Goal: Transaction & Acquisition: Purchase product/service

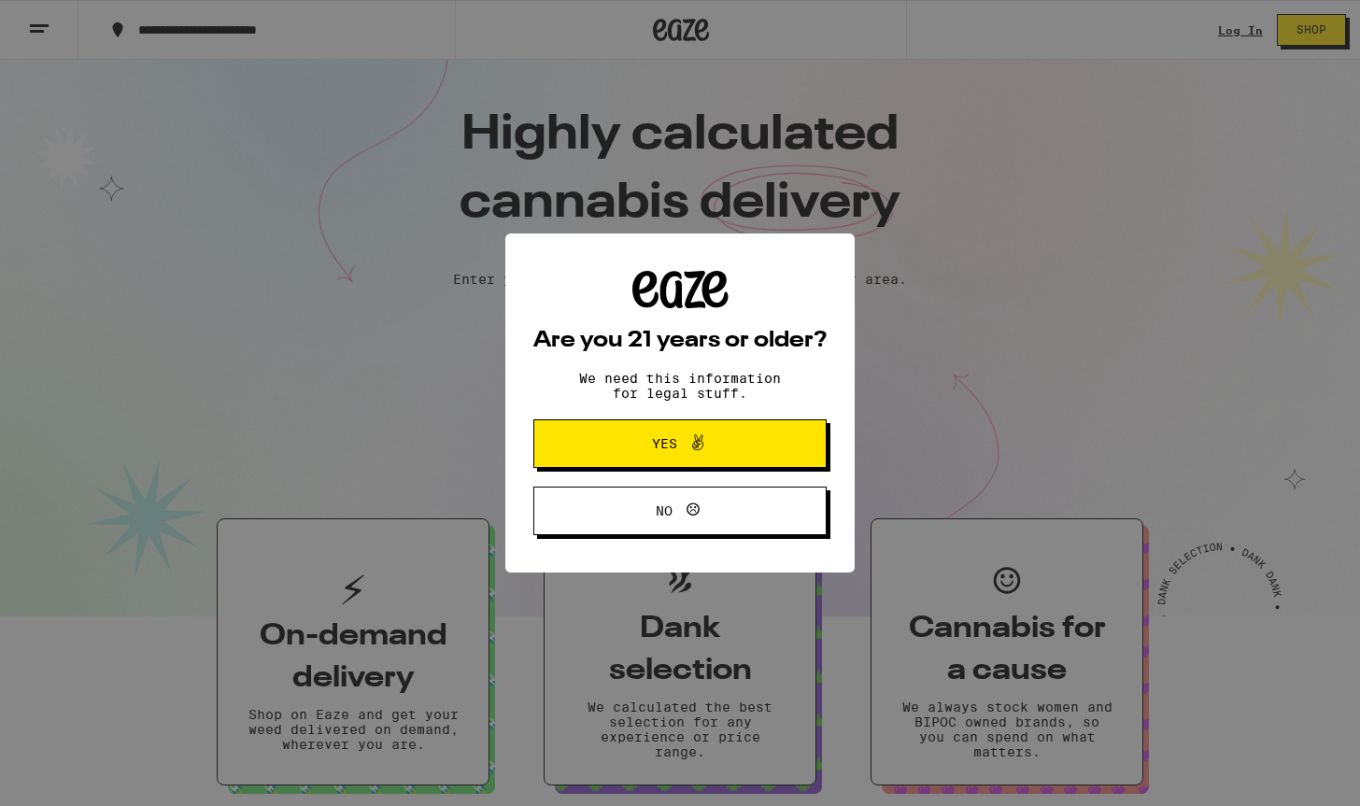
click at [737, 442] on span "Yes" at bounding box center [680, 443] width 142 height 24
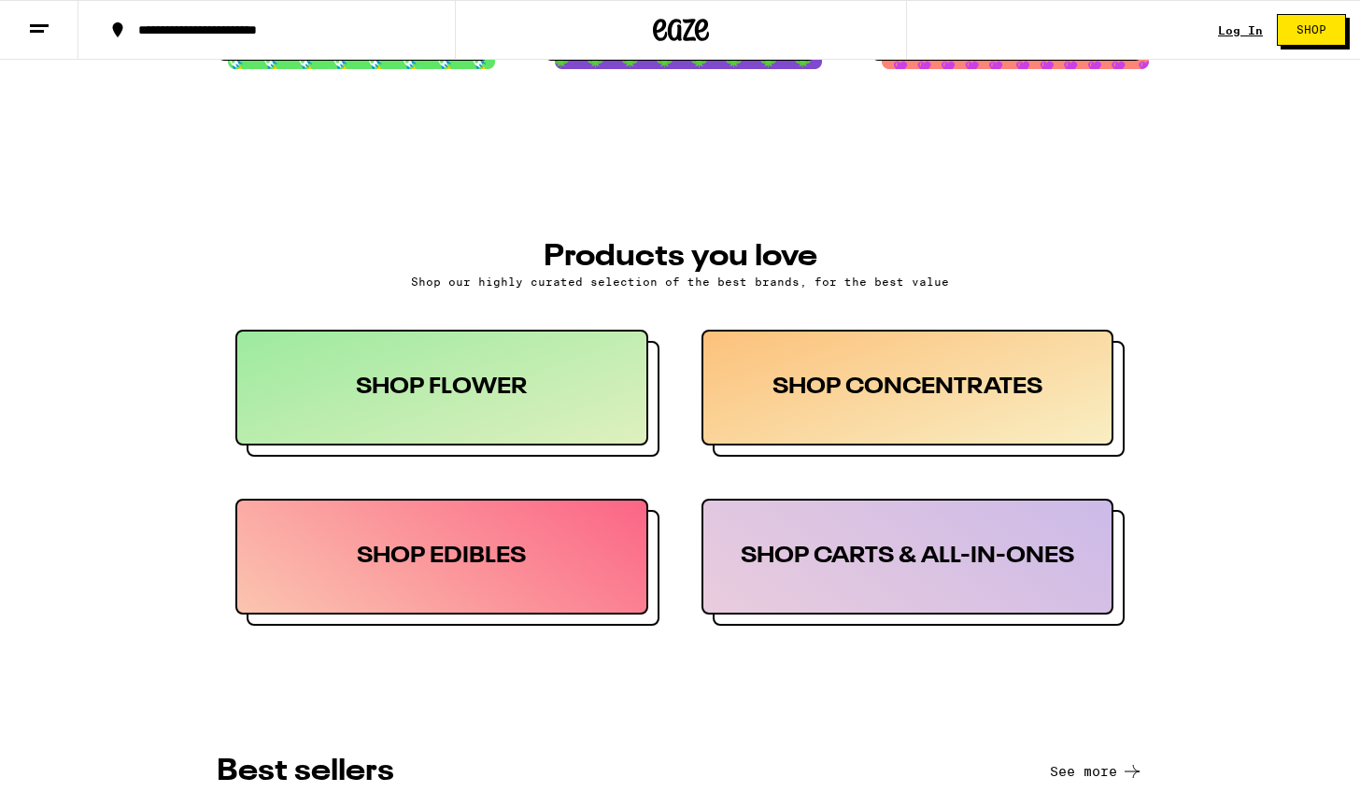
scroll to position [745, 0]
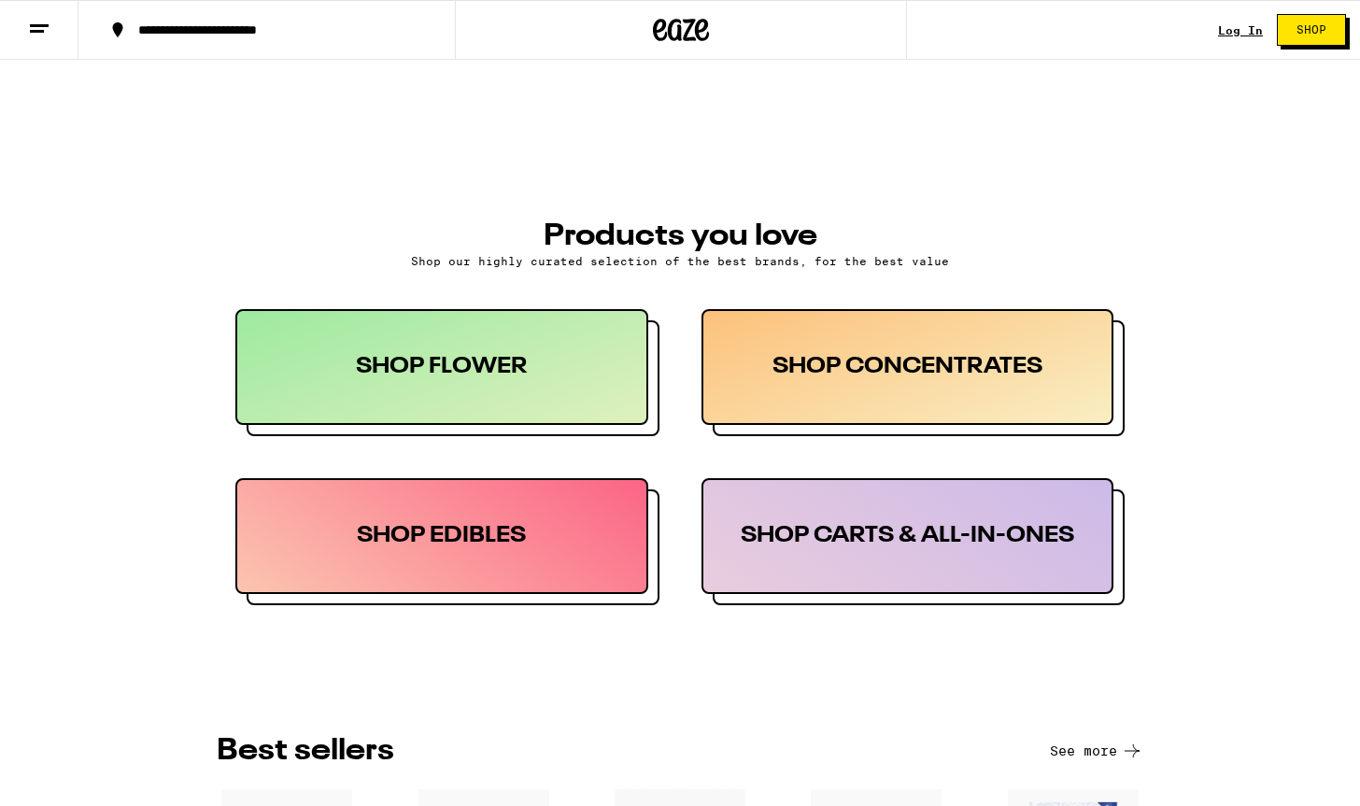
click at [856, 561] on div "SHOP CARTS & ALL-IN-ONES" at bounding box center [907, 536] width 413 height 116
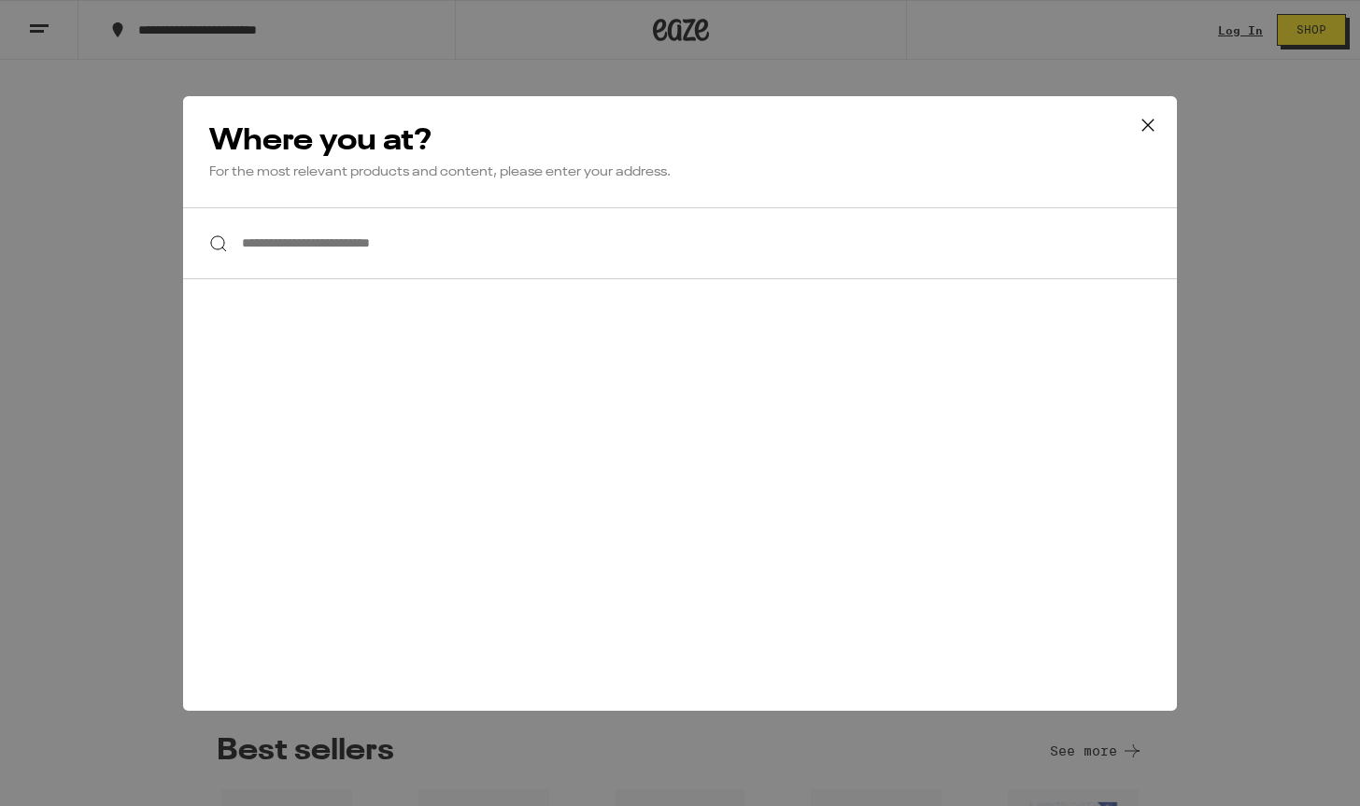
click at [1145, 123] on icon at bounding box center [1148, 125] width 28 height 28
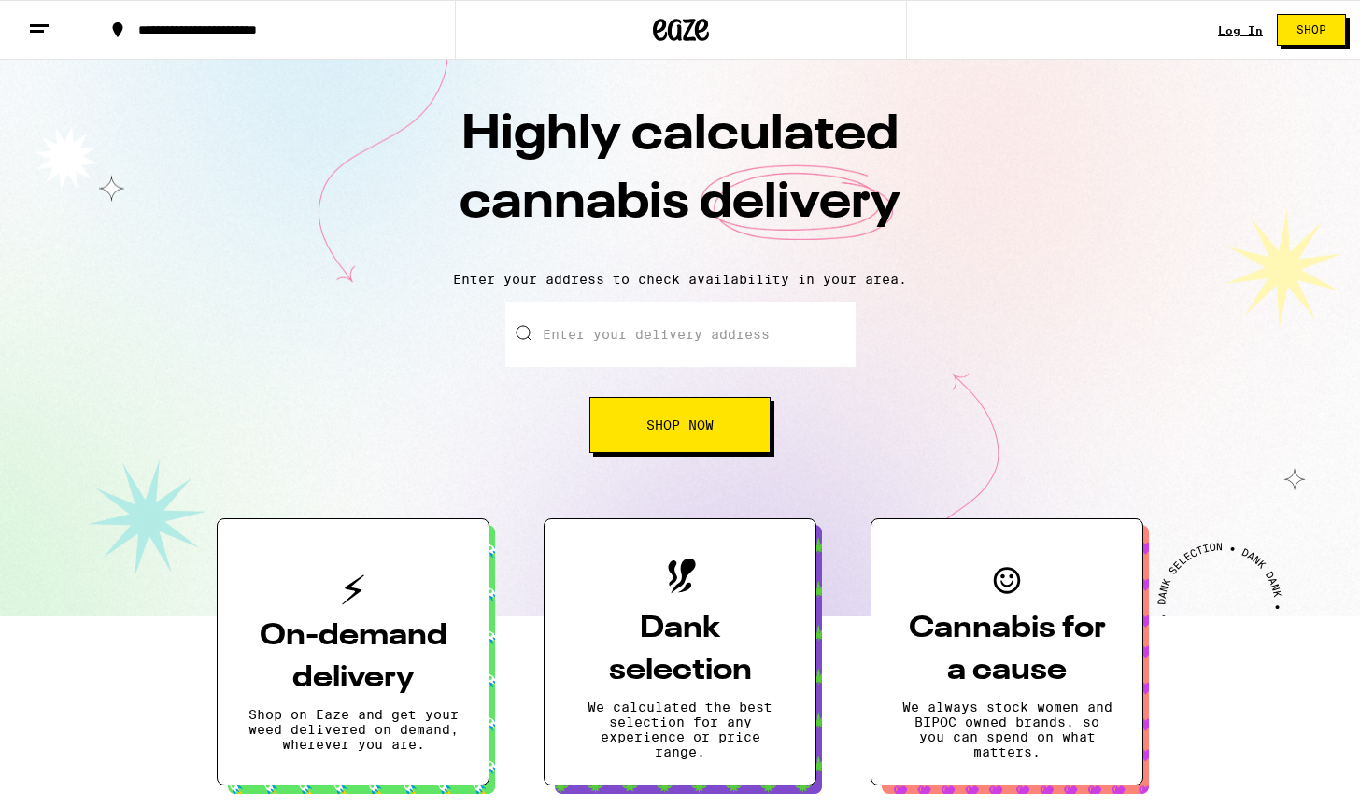
scroll to position [0, 0]
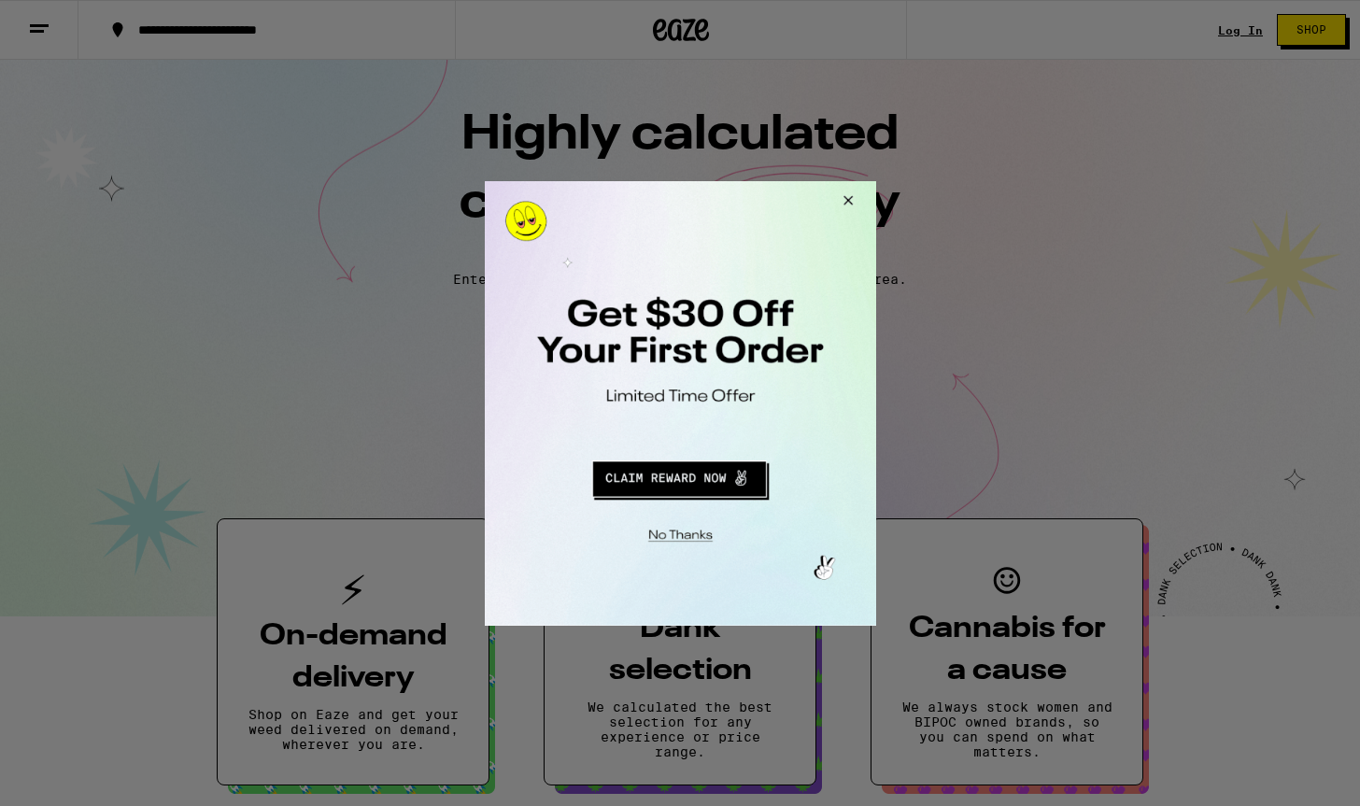
click at [852, 204] on button "Close Modal" at bounding box center [844, 202] width 50 height 45
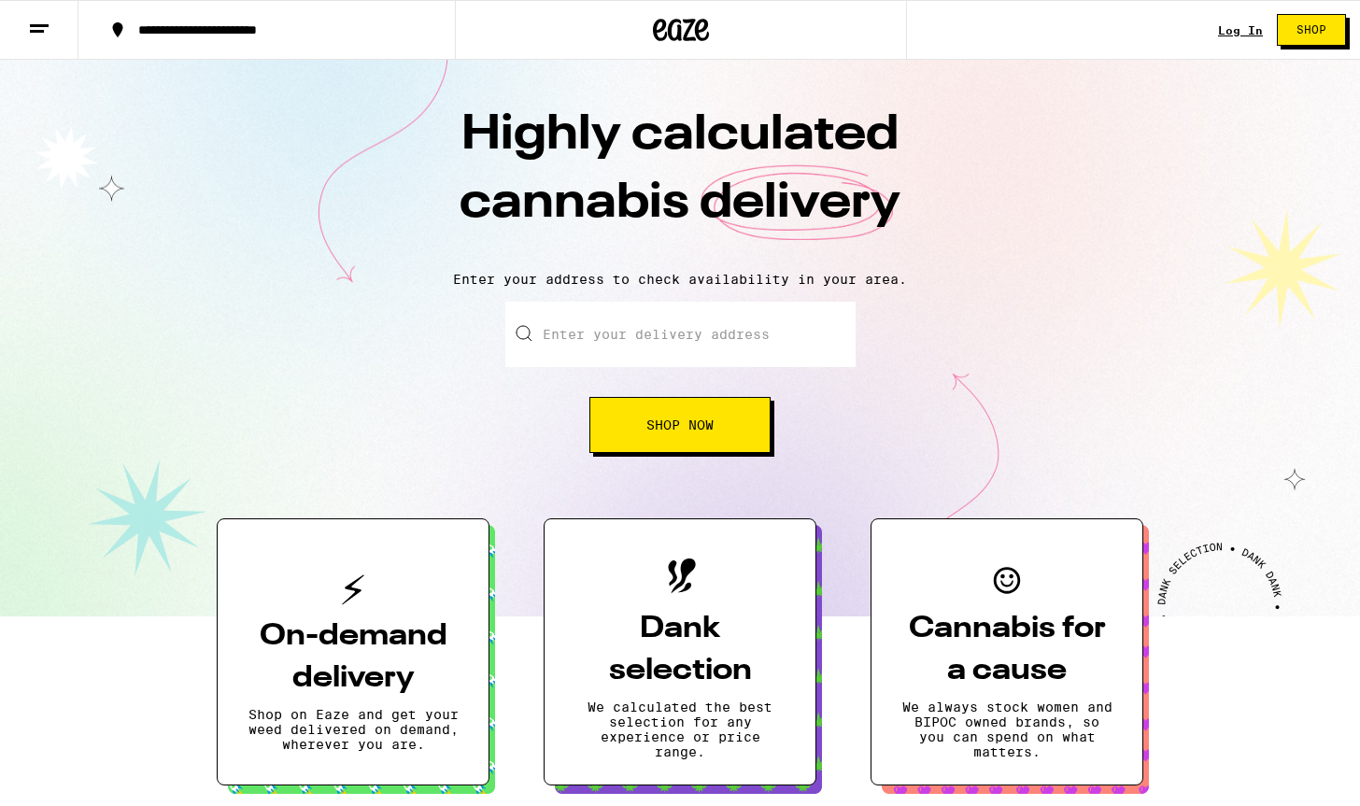
click at [1311, 37] on button "Shop" at bounding box center [1311, 30] width 69 height 32
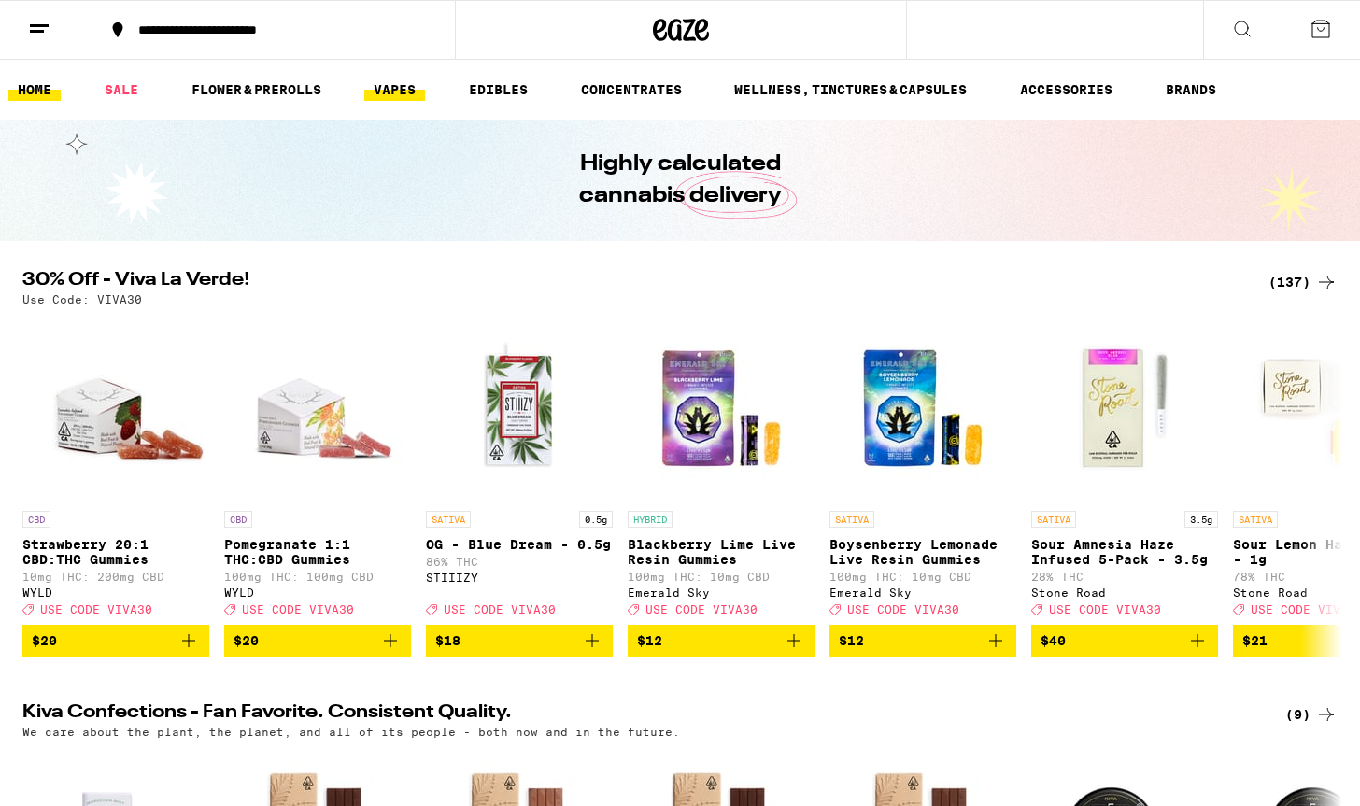
click at [408, 93] on link "VAPES" at bounding box center [394, 89] width 61 height 22
